Goal: Task Accomplishment & Management: Manage account settings

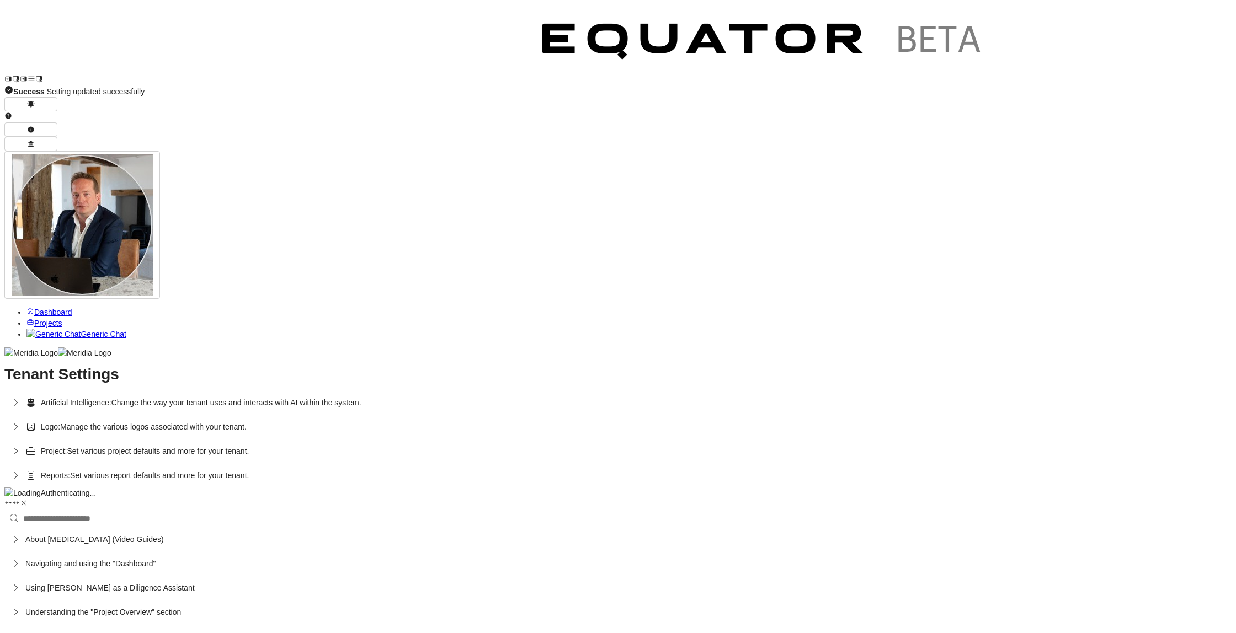
click at [70, 470] on span "Reports:" at bounding box center [55, 475] width 29 height 11
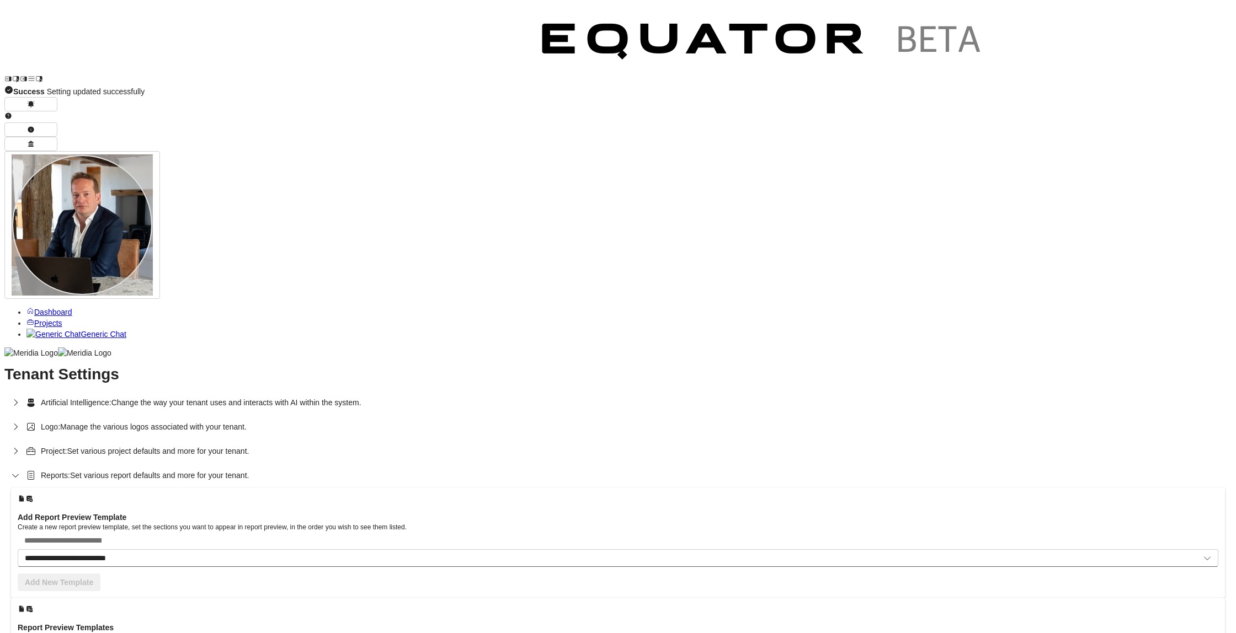
click at [67, 446] on span "Project:" at bounding box center [54, 451] width 26 height 11
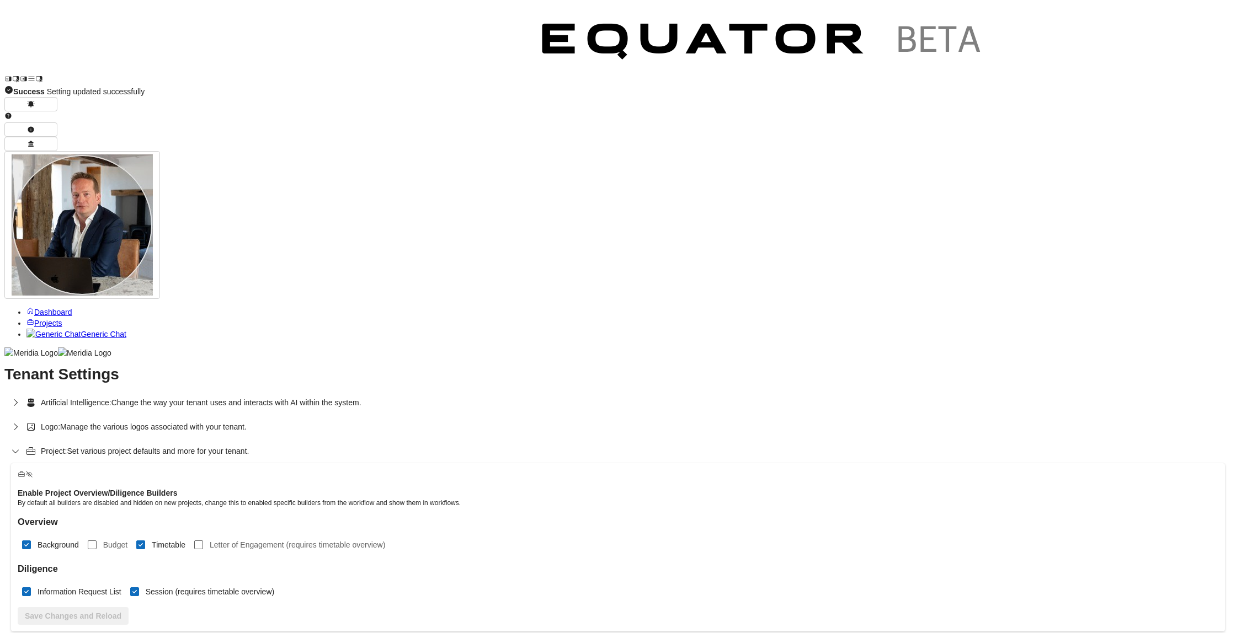
click at [60, 422] on span "Logo:" at bounding box center [50, 427] width 19 height 11
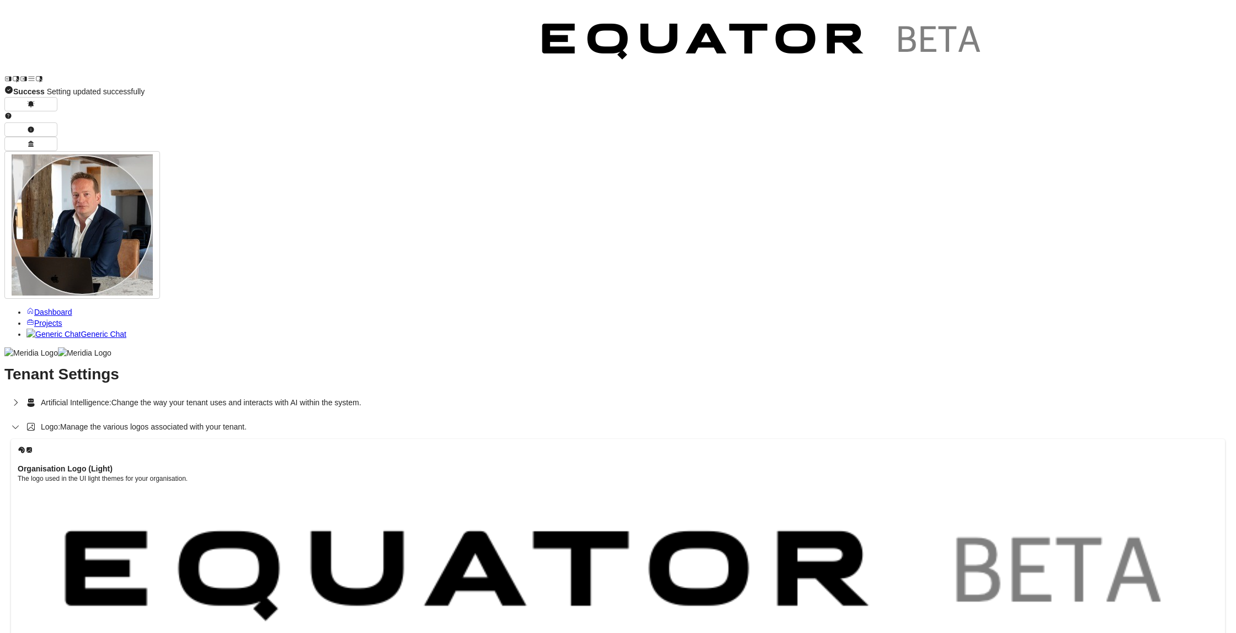
click at [111, 397] on span "Artificial Intelligence:" at bounding box center [76, 402] width 71 height 11
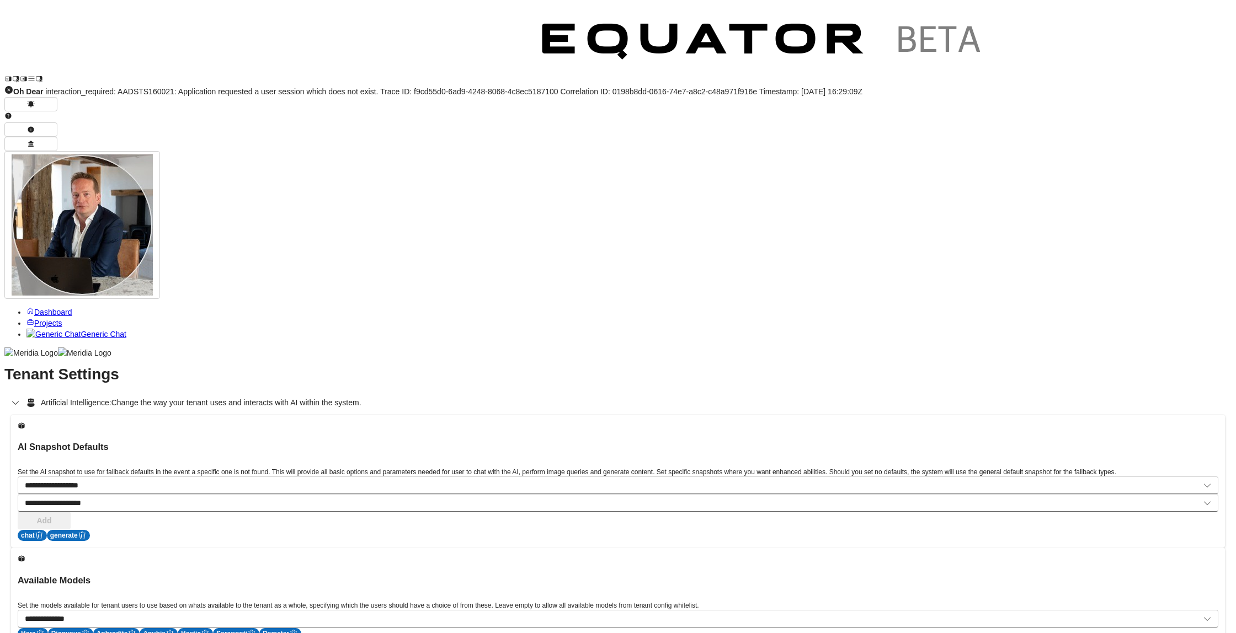
click at [111, 397] on span "Artificial Intelligence:" at bounding box center [76, 402] width 71 height 11
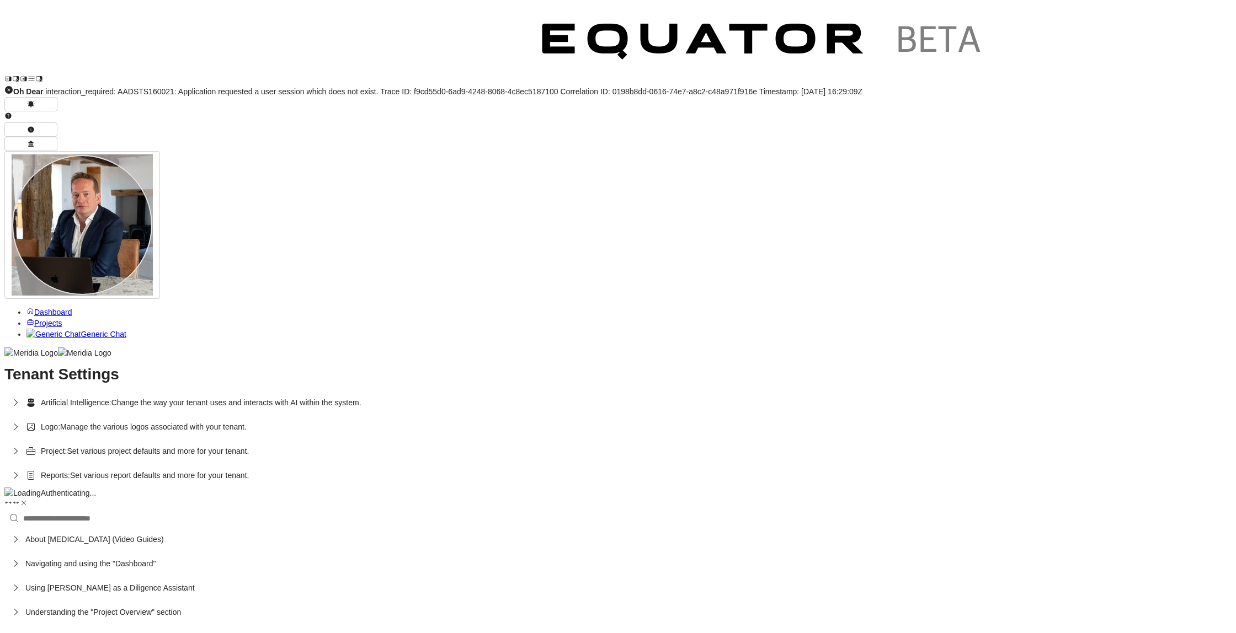
click at [111, 397] on span "Artificial Intelligence:" at bounding box center [76, 402] width 71 height 11
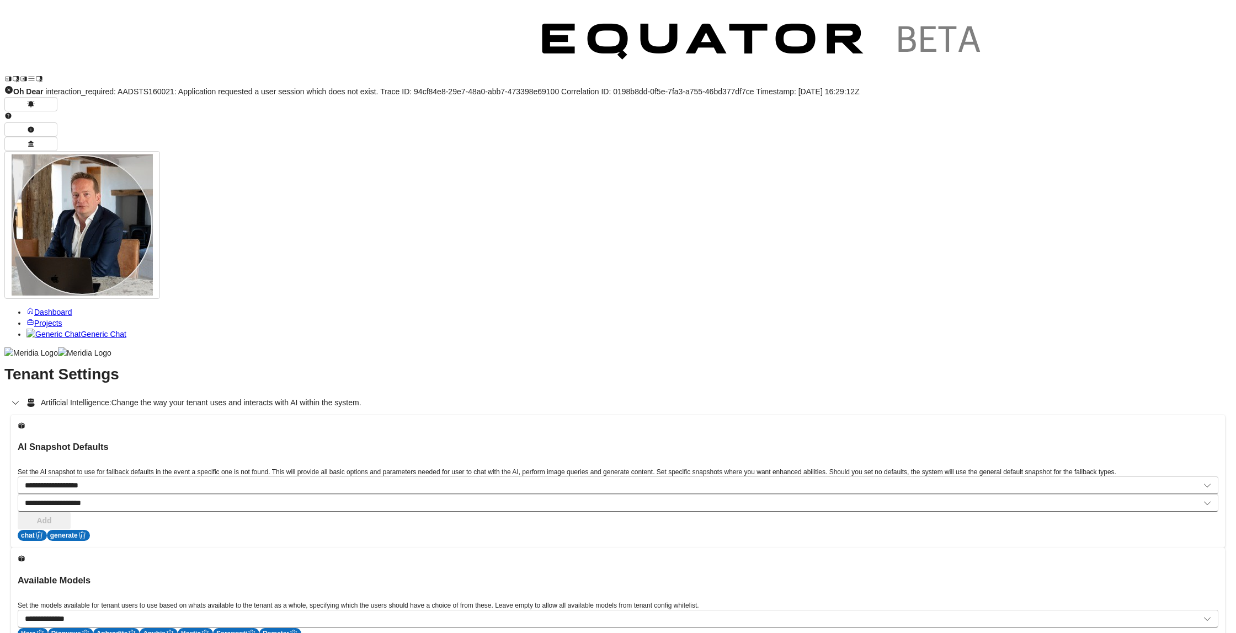
click at [111, 397] on span "Artificial Intelligence:" at bounding box center [76, 402] width 71 height 11
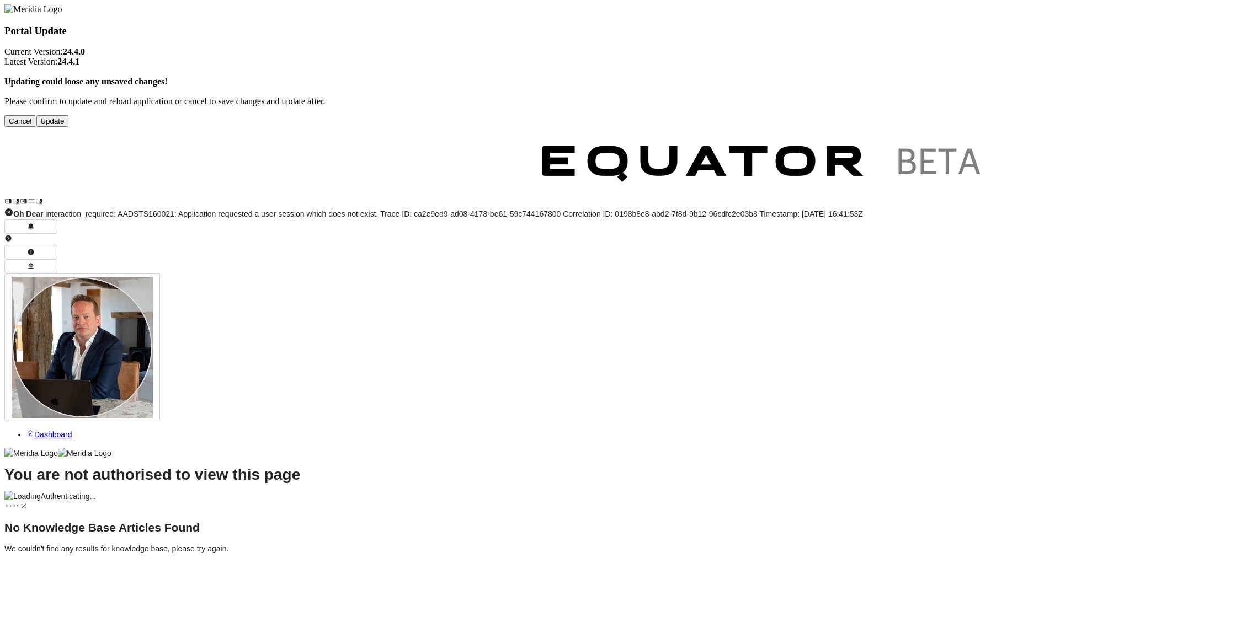
click at [658, 491] on div "Authenticating..." at bounding box center [617, 496] width 1227 height 11
click at [657, 491] on div "Authenticating..." at bounding box center [617, 496] width 1227 height 11
click at [656, 491] on div "Authenticating..." at bounding box center [617, 496] width 1227 height 11
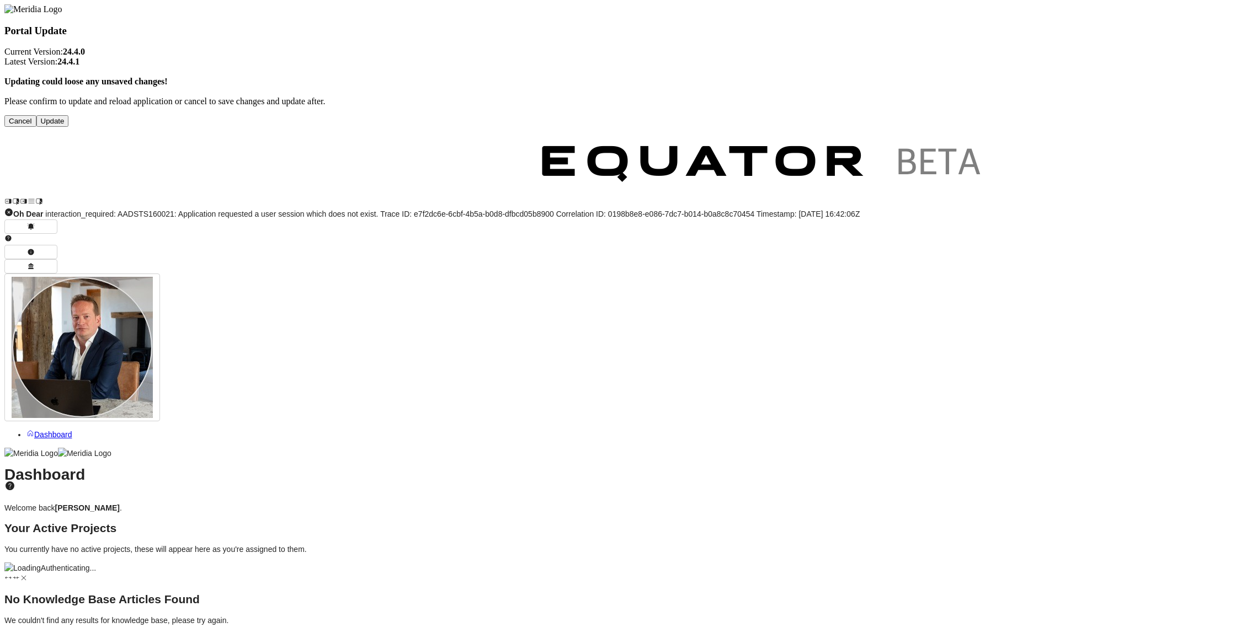
click at [644, 563] on div "Authenticating..." at bounding box center [617, 568] width 1227 height 11
